Goal: Task Accomplishment & Management: Manage account settings

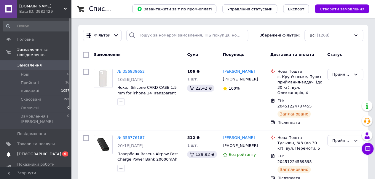
click at [24, 151] on span "[DEMOGRAPHIC_DATA]" at bounding box center [39, 153] width 44 height 5
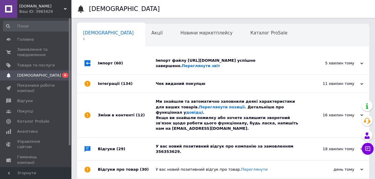
scroll to position [0, 2]
click at [256, 144] on div "У вас новий позитивний відгук про компанію за замовленням 356353629." at bounding box center [230, 149] width 148 height 11
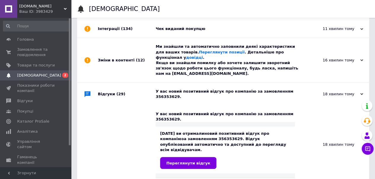
scroll to position [59, 0]
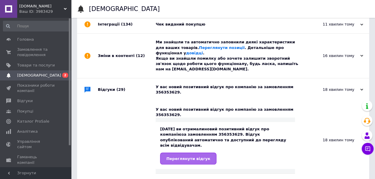
click at [176, 156] on span "Переглянути відгук" at bounding box center [188, 158] width 44 height 4
click at [183, 156] on span "Переглянути відгук" at bounding box center [188, 158] width 44 height 4
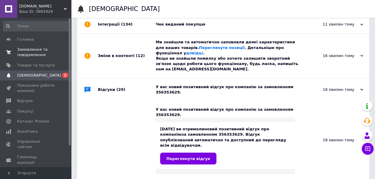
click at [26, 50] on span "Замовлення та повідомлення" at bounding box center [36, 52] width 38 height 11
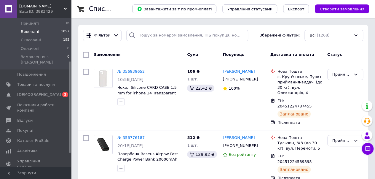
scroll to position [89, 0]
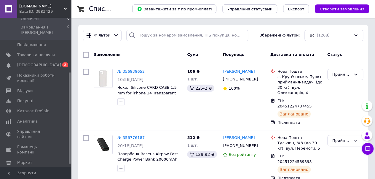
click at [34, 170] on span "Налаштування" at bounding box center [32, 172] width 30 height 5
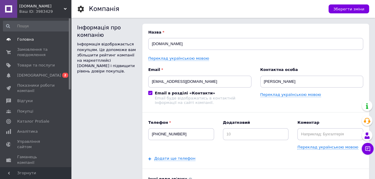
click at [26, 38] on span "Головна" at bounding box center [25, 39] width 17 height 5
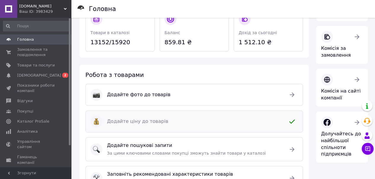
scroll to position [148, 0]
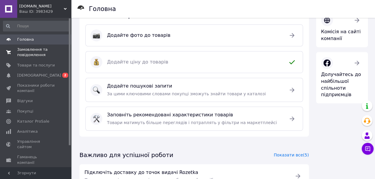
click at [26, 49] on span "Замовлення та повідомлення" at bounding box center [36, 52] width 38 height 11
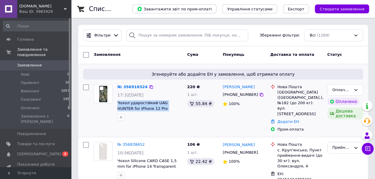
drag, startPoint x: 117, startPoint y: 102, endPoint x: 169, endPoint y: 111, distance: 53.3
click at [169, 111] on div "№ 356918324 17:32, 12.08.2025 Чохол ударостійкий UAG HUNTER for iPhone 12 Pro M…" at bounding box center [150, 103] width 70 height 42
copy span "Чохол ударостійкий UAG HUNTER for iPhone 12 Pro Max Khaki"
click at [358, 89] on icon at bounding box center [356, 90] width 3 height 2
click at [343, 102] on li "Прийнято" at bounding box center [345, 102] width 35 height 11
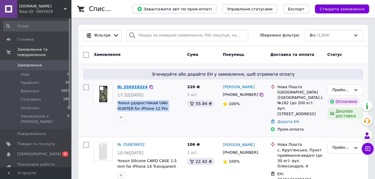
click at [129, 86] on link "№ 356918324" at bounding box center [133, 87] width 30 height 4
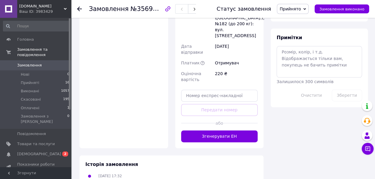
scroll to position [339, 0]
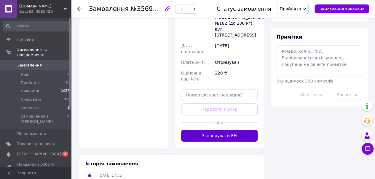
click at [219, 130] on button "Згенерувати ЕН" at bounding box center [219, 136] width 77 height 12
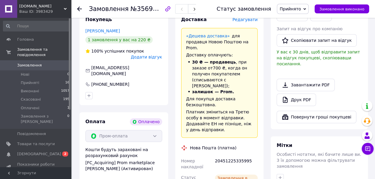
scroll to position [161, 0]
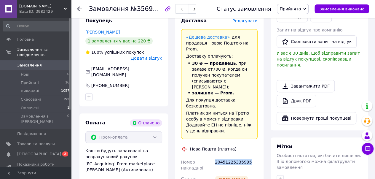
drag, startPoint x: 215, startPoint y: 129, endPoint x: 241, endPoint y: 129, distance: 25.8
click at [255, 157] on div "20451225335995" at bounding box center [236, 165] width 45 height 17
copy div "20451225335995"
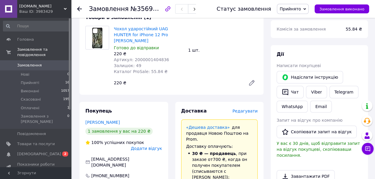
scroll to position [12, 0]
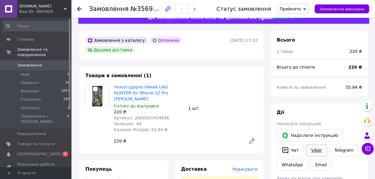
click at [316, 148] on link "Viber" at bounding box center [316, 150] width 21 height 12
click at [77, 9] on div "Замовлення №356918324 Статус замовлення Прийнято Виконано Скасовано Оплачено За…" at bounding box center [223, 9] width 304 height 18
click at [79, 9] on use at bounding box center [79, 9] width 5 height 5
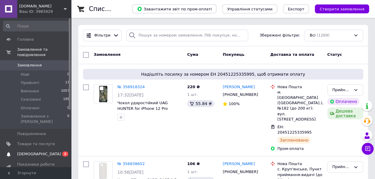
click at [31, 151] on span "[DEMOGRAPHIC_DATA]" at bounding box center [39, 153] width 44 height 5
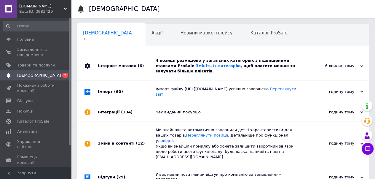
scroll to position [0, 2]
